Goal: Information Seeking & Learning: Learn about a topic

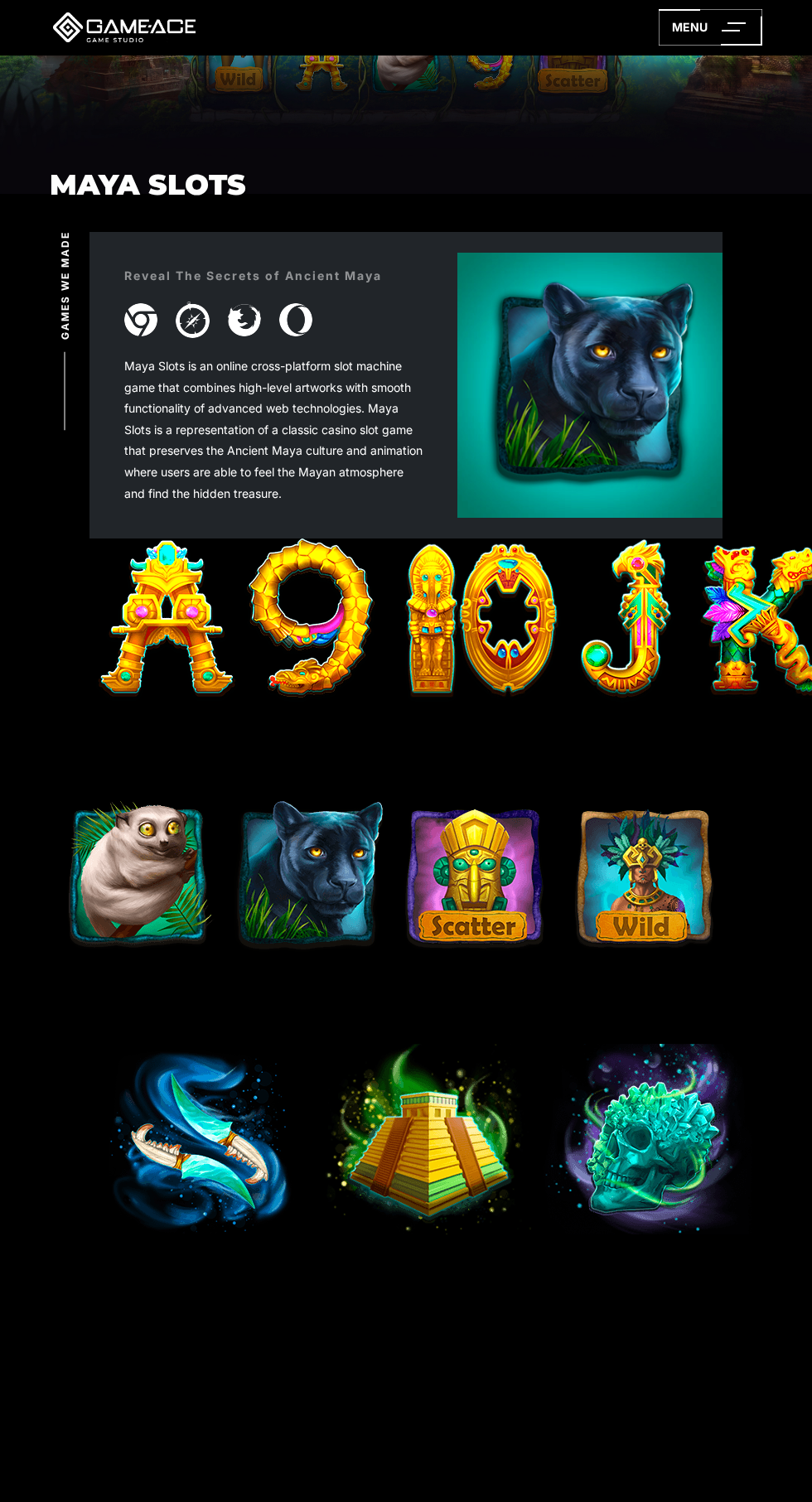
click at [618, 903] on img at bounding box center [391, 878] width 663 height 165
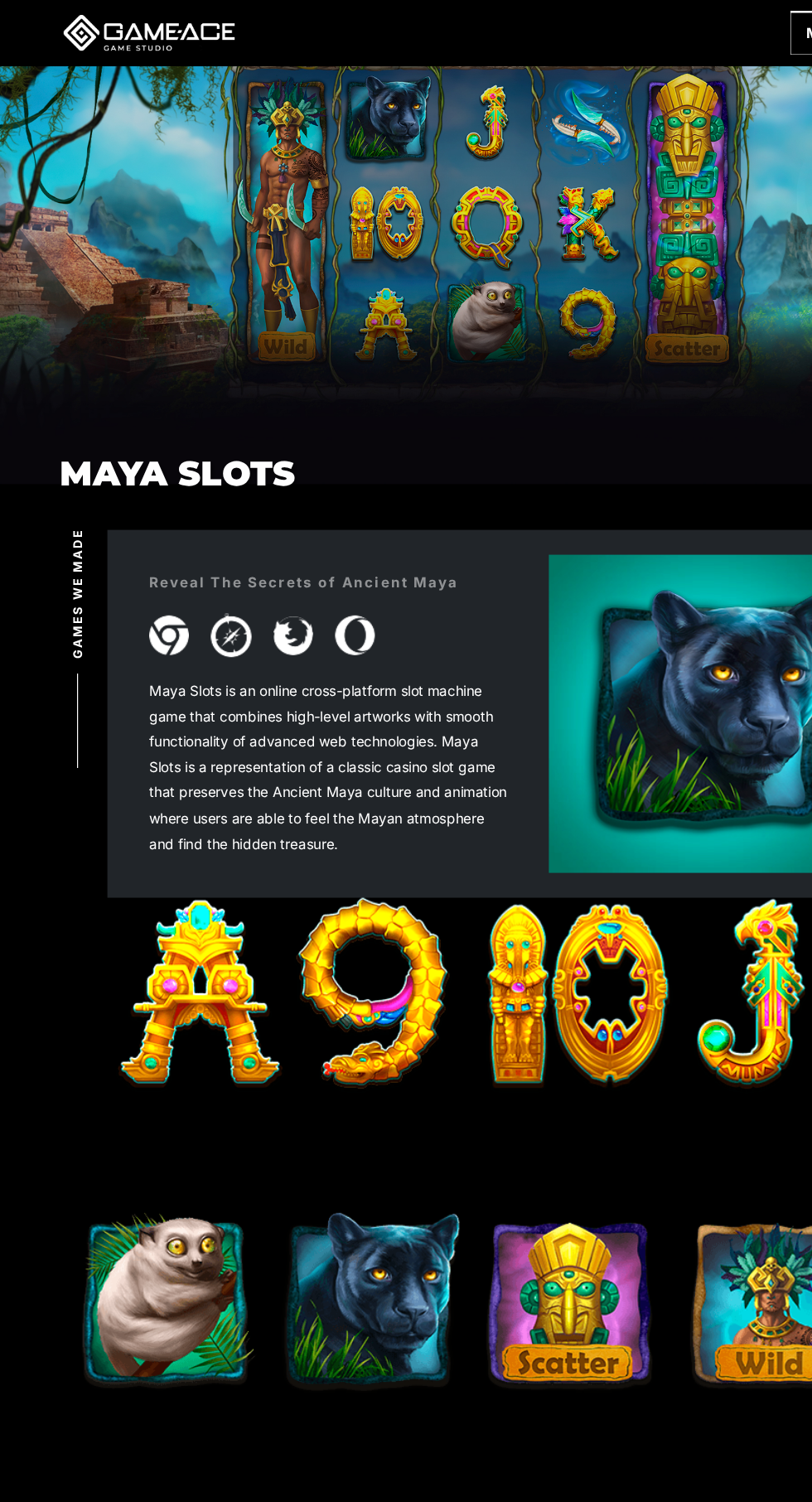
click at [136, 118] on div "Maya Slots" at bounding box center [406, 216] width 812 height 325
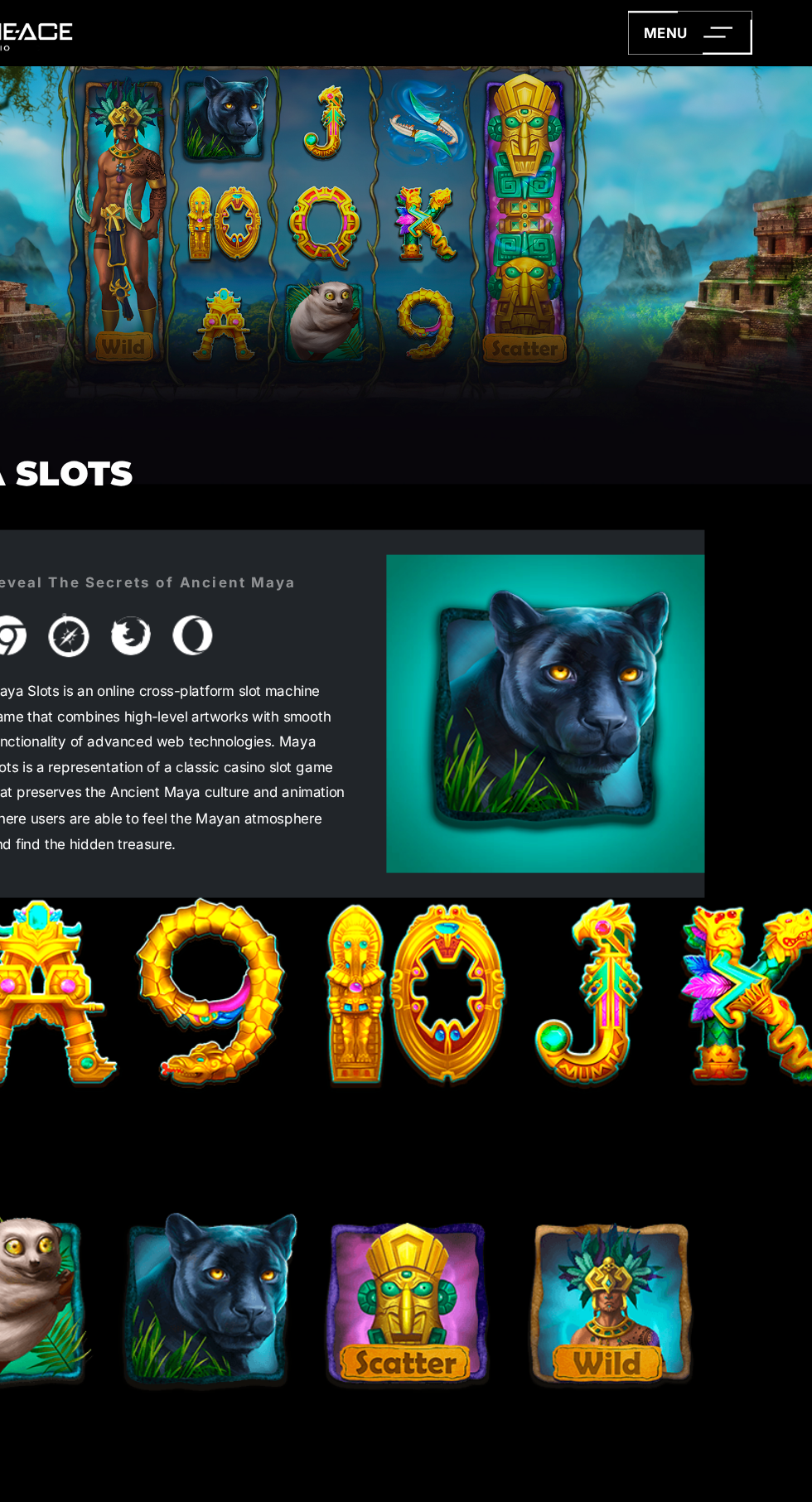
click at [715, 24] on icon at bounding box center [710, 28] width 103 height 37
click at [714, 23] on icon at bounding box center [710, 28] width 103 height 37
click at [729, 46] on div "menu" at bounding box center [406, 27] width 812 height 54
click at [698, 46] on div "menu" at bounding box center [406, 27] width 812 height 54
click at [736, 23] on line at bounding box center [736, 23] width 18 height 0
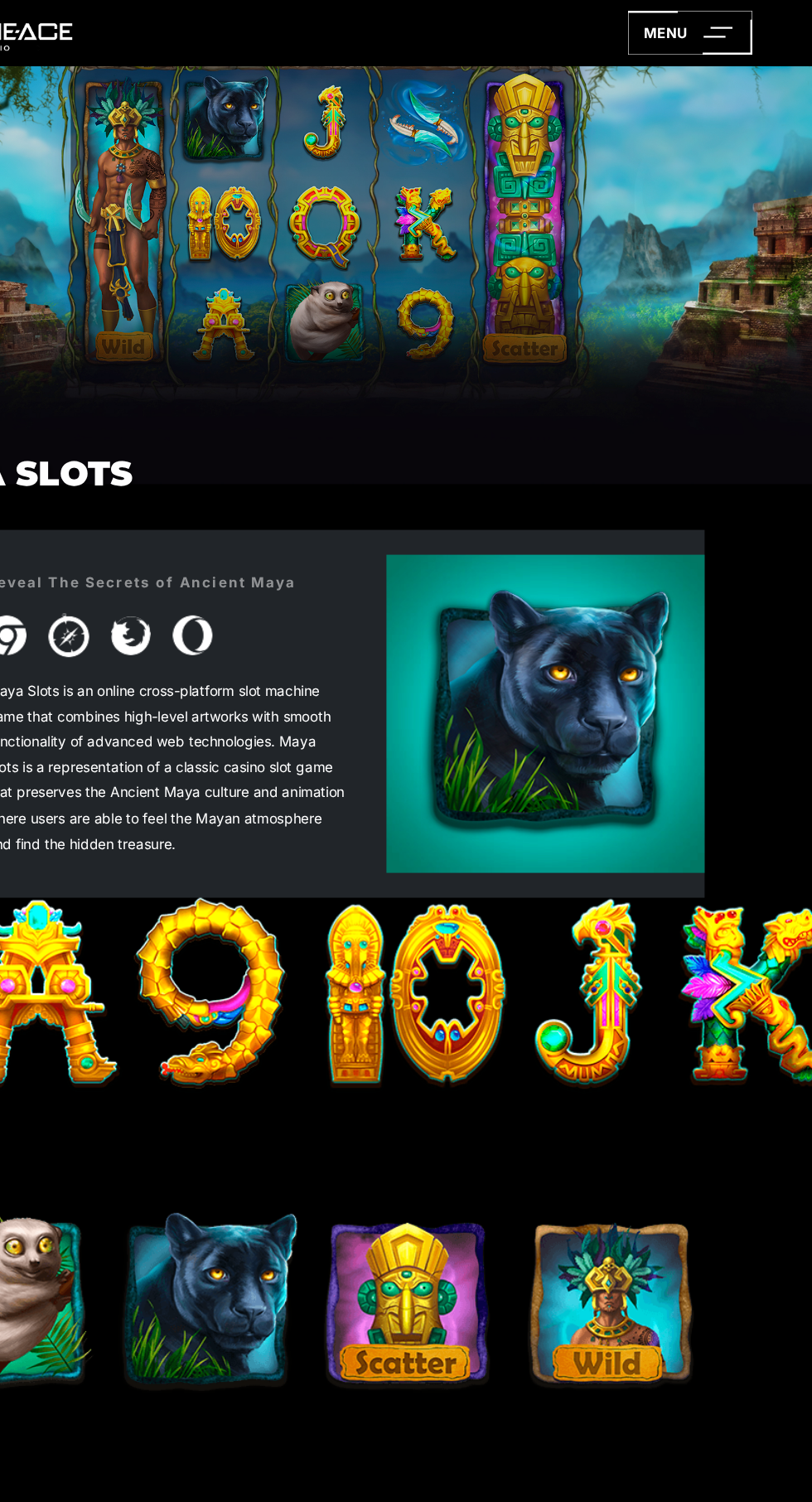
click at [529, 450] on div "Reveal The Secrets of Ancient Maya Maya Slots is an online cross-platform slot …" at bounding box center [406, 594] width 633 height 306
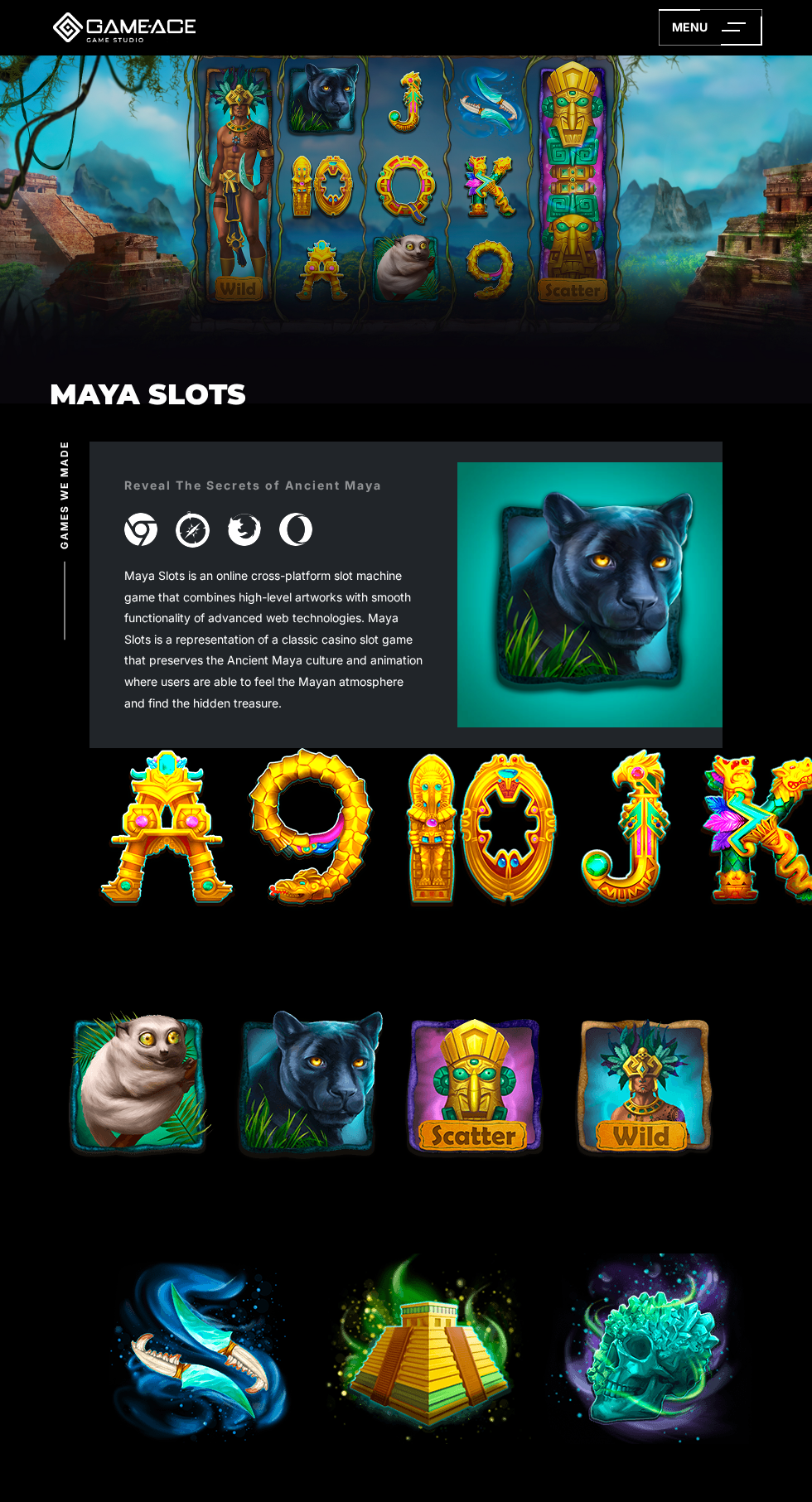
click at [544, 338] on div "Maya Slots" at bounding box center [406, 216] width 812 height 325
click at [590, 195] on div "Maya Slots" at bounding box center [406, 216] width 812 height 325
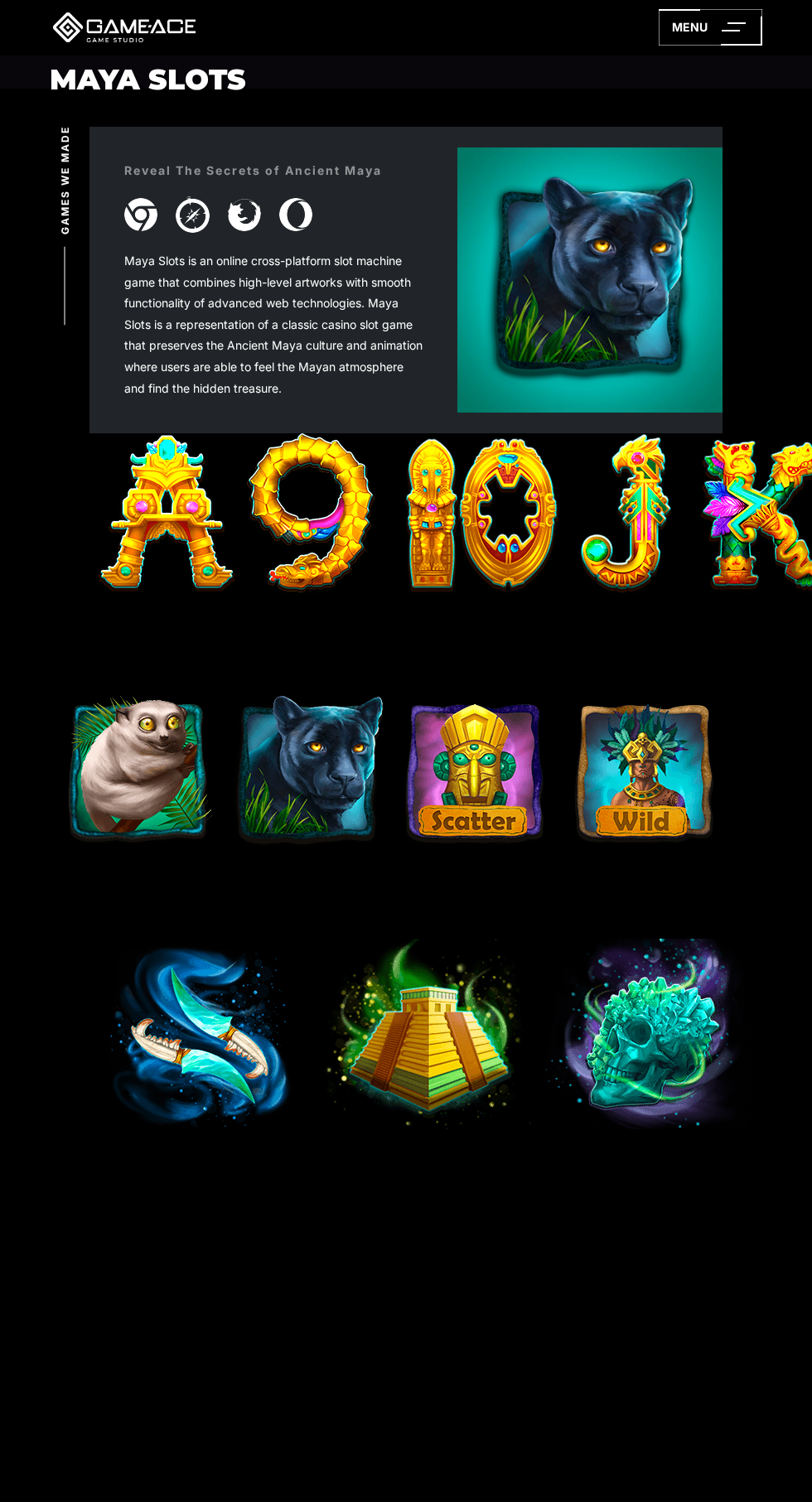
scroll to position [841, 0]
